Goal: Task Accomplishment & Management: Complete application form

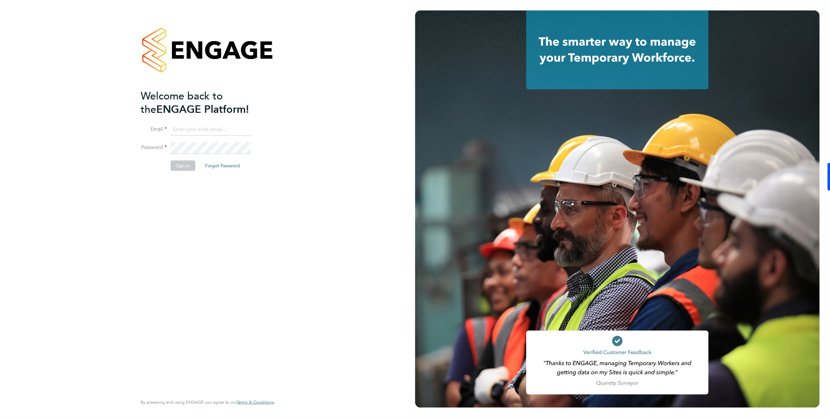
type input "[EMAIL_ADDRESS][DOMAIN_NAME]"
click at [183, 166] on button "Sign In" at bounding box center [183, 165] width 25 height 10
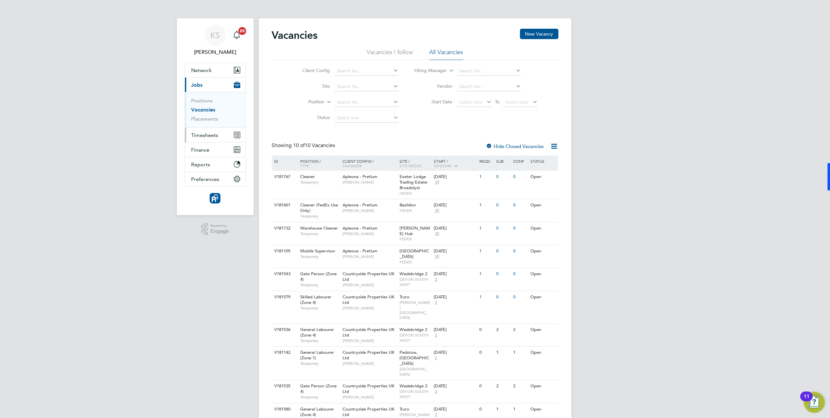
click at [205, 136] on span "Timesheets" at bounding box center [204, 135] width 27 height 6
click at [204, 117] on link "Timesheets" at bounding box center [204, 115] width 27 height 6
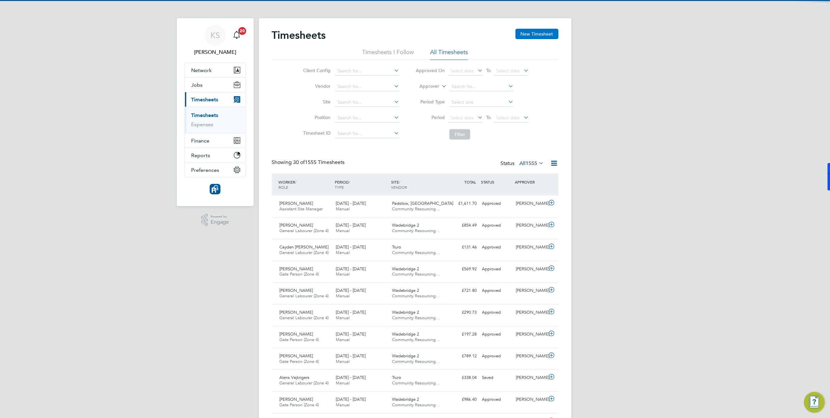
click at [525, 34] on button "New Timesheet" at bounding box center [537, 34] width 43 height 10
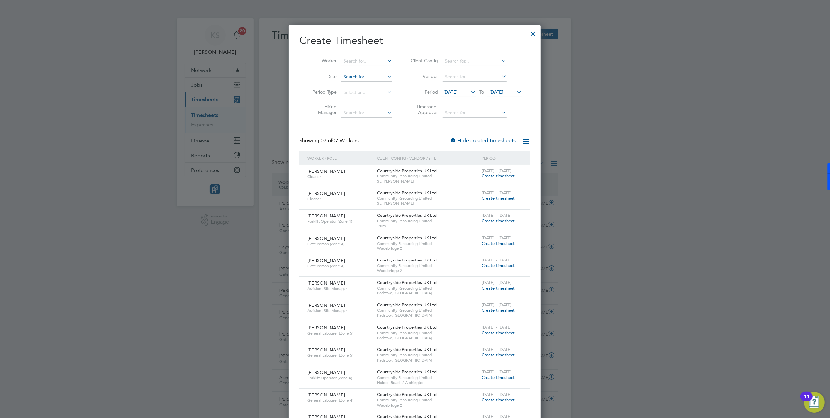
click at [356, 73] on input at bounding box center [366, 76] width 51 height 9
click at [371, 94] on li "Alphi ngton (Parcel 15)" at bounding box center [371, 94] width 61 height 9
type input "Alphington (Parcel 15)"
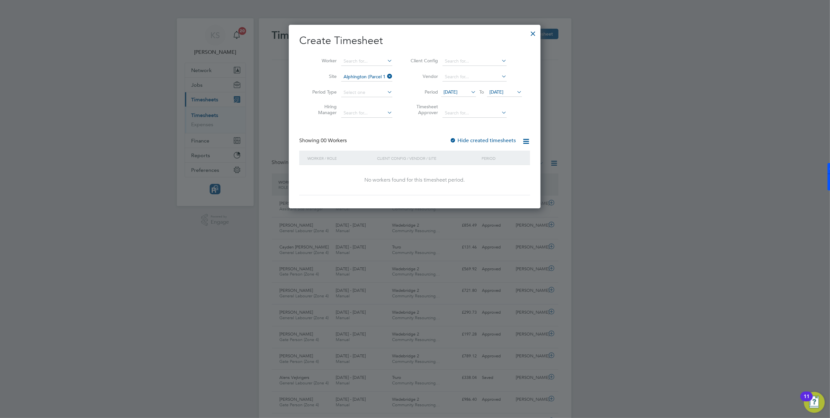
click at [457, 92] on span "19 Sep 2025" at bounding box center [451, 92] width 14 height 6
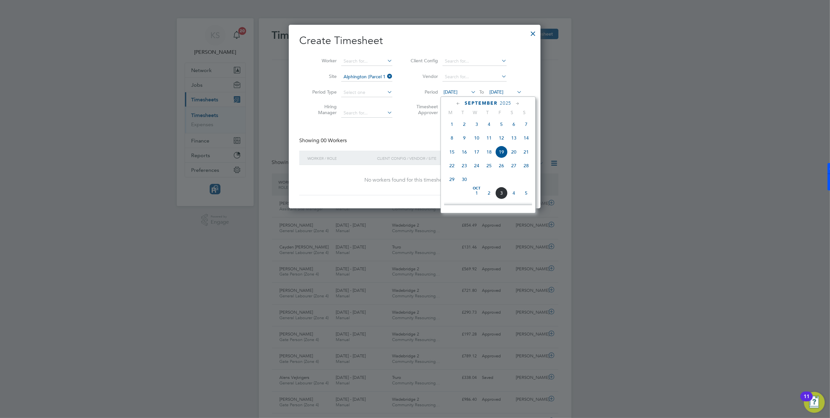
click at [451, 183] on span "29" at bounding box center [452, 179] width 12 height 12
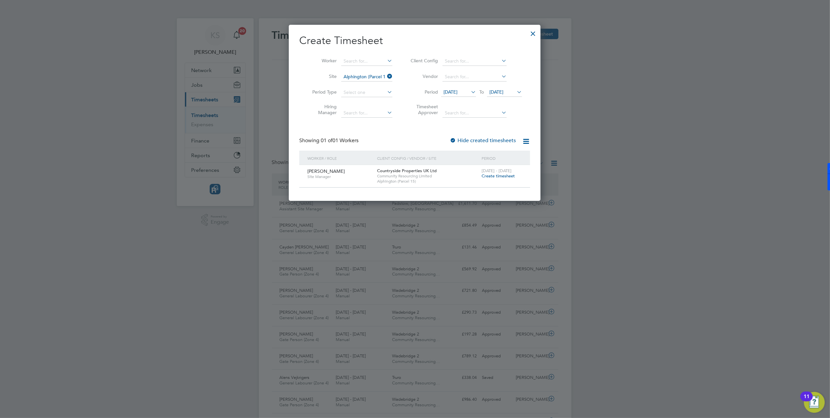
click at [496, 177] on span "Create timesheet" at bounding box center [498, 176] width 33 height 6
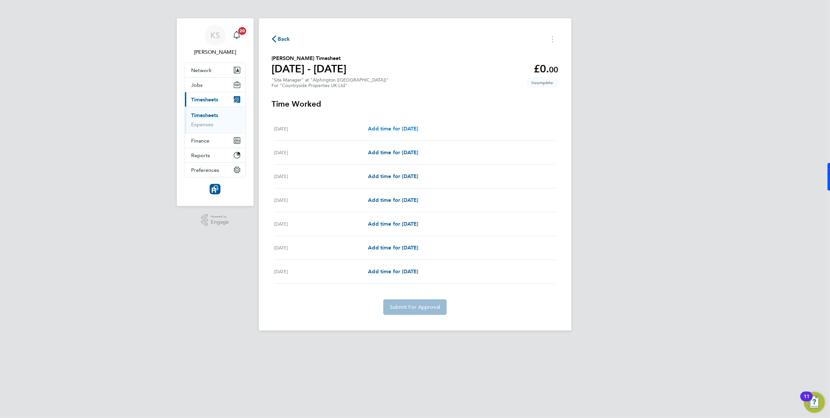
click at [417, 129] on span "Add time for Mon 29 Sep" at bounding box center [393, 128] width 50 height 6
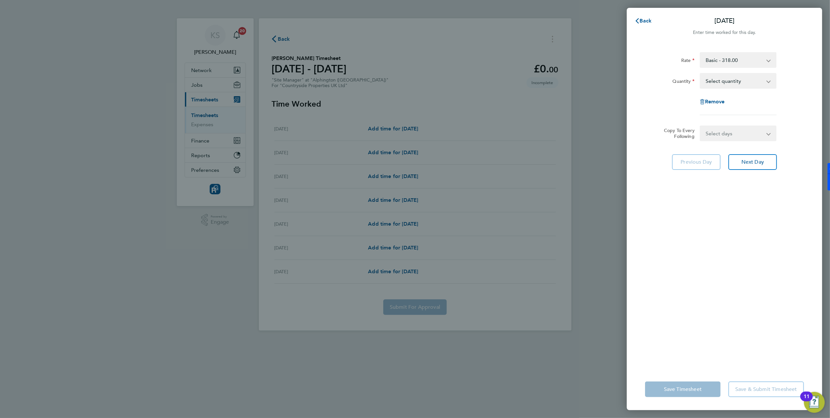
drag, startPoint x: 727, startPoint y: 79, endPoint x: 724, endPoint y: 87, distance: 8.5
click at [727, 79] on select "Select quantity 0.5 1" at bounding box center [735, 81] width 68 height 14
select select "1"
click at [701, 74] on select "Select quantity 0.5 1" at bounding box center [735, 81] width 68 height 14
click at [717, 133] on select "Select days Day Weekday (Mon-Fri) Weekend (Sat-Sun) Tuesday Wednesday Thursday …" at bounding box center [735, 133] width 68 height 14
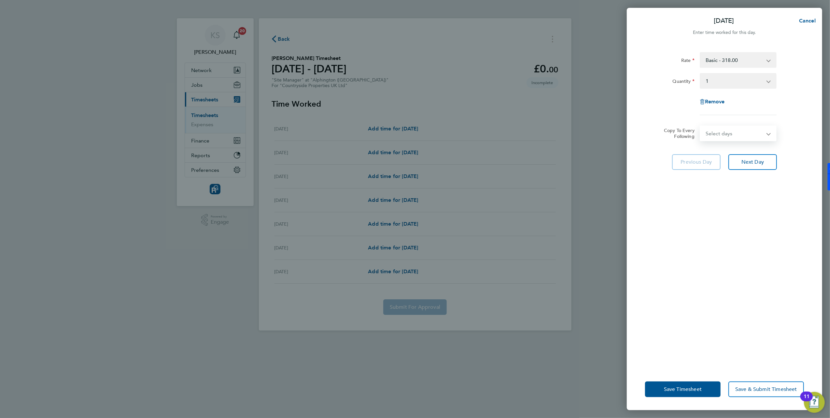
select select "WEEKDAY"
click at [701, 126] on select "Select days Day Weekday (Mon-Fri) Weekend (Sat-Sun) Tuesday Wednesday Thursday …" at bounding box center [735, 133] width 68 height 14
select select "2025-10-05"
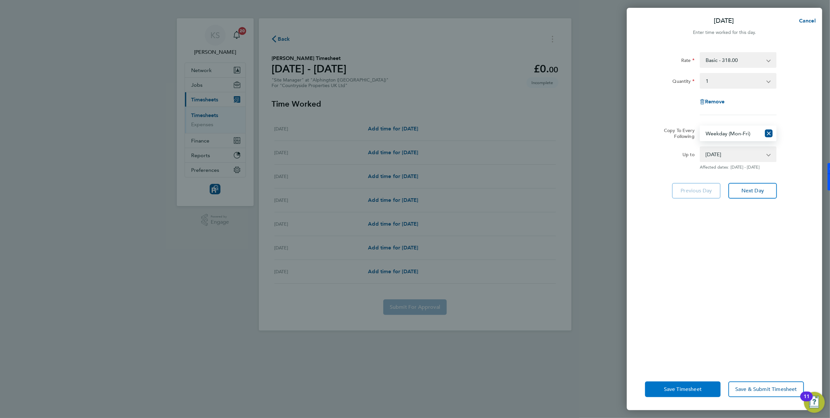
click at [683, 391] on span "Save Timesheet" at bounding box center [683, 389] width 38 height 7
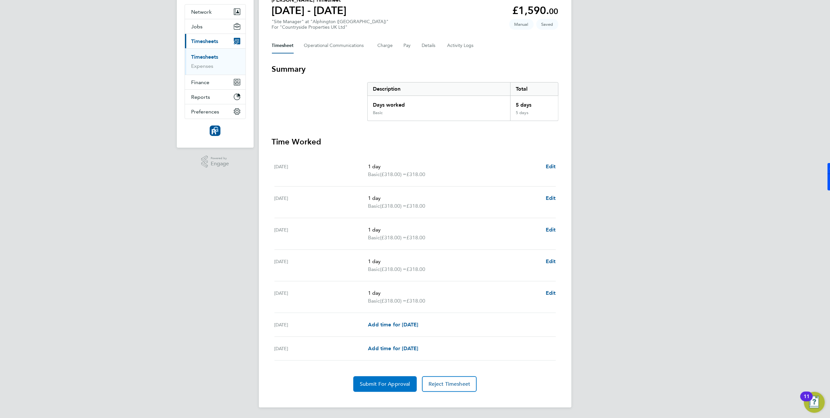
click at [403, 384] on span "Submit For Approval" at bounding box center [385, 383] width 50 height 7
